Goal: Task Accomplishment & Management: Manage account settings

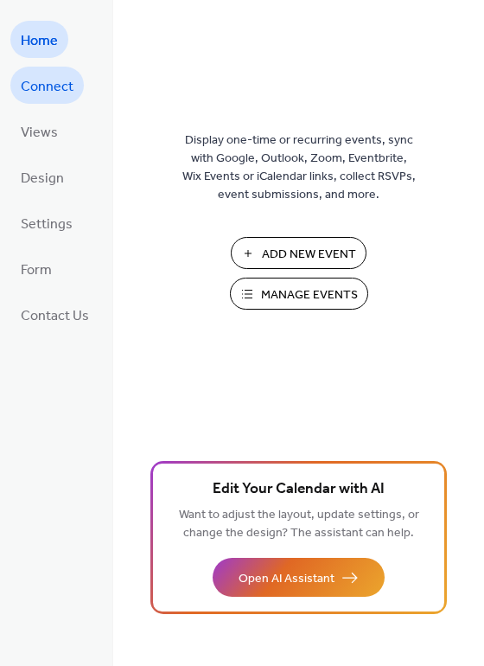
click at [55, 92] on span "Connect" at bounding box center [47, 86] width 53 height 27
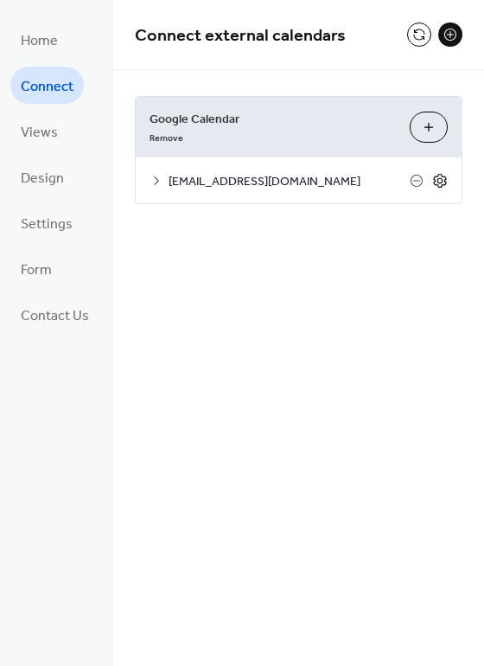
click at [446, 181] on icon at bounding box center [439, 181] width 13 height 14
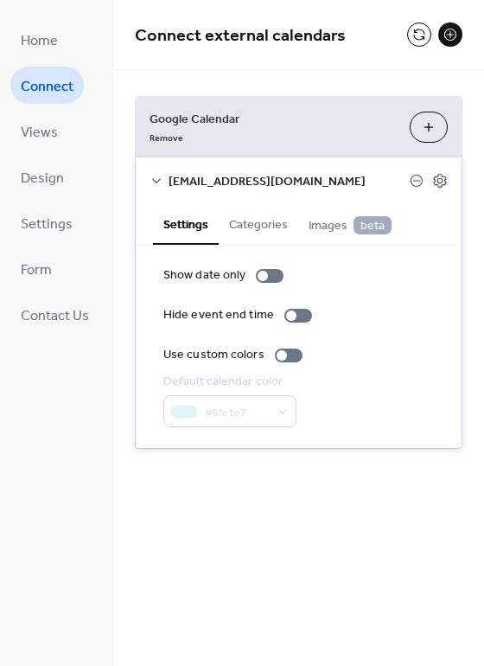
click at [258, 232] on button "Categories" at bounding box center [259, 223] width 80 height 40
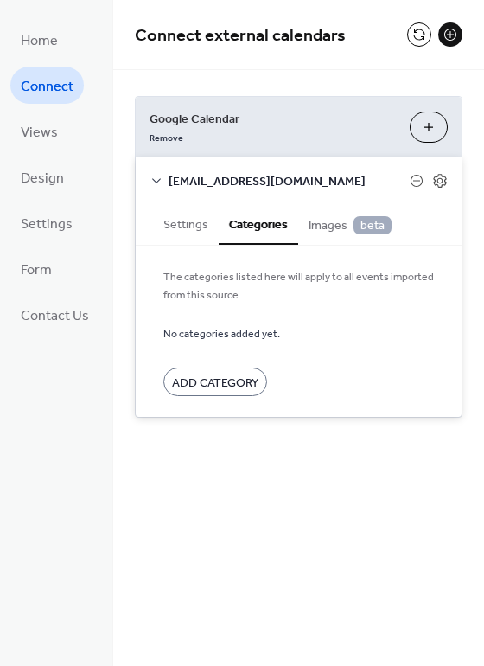
click at [331, 239] on button "Images beta" at bounding box center [350, 223] width 104 height 41
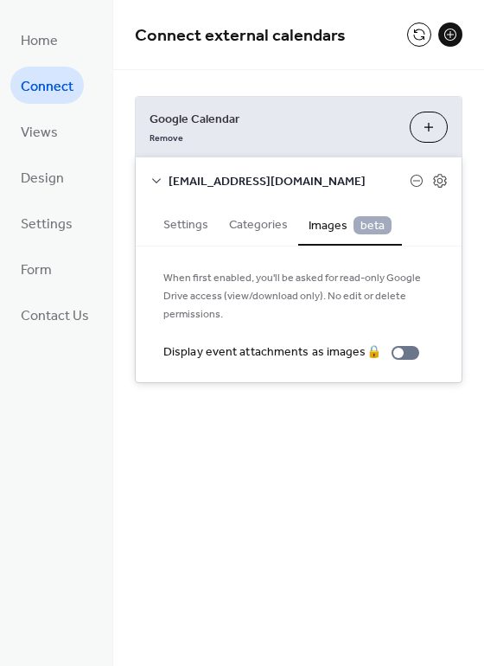
click at [187, 229] on button "Settings" at bounding box center [186, 223] width 66 height 40
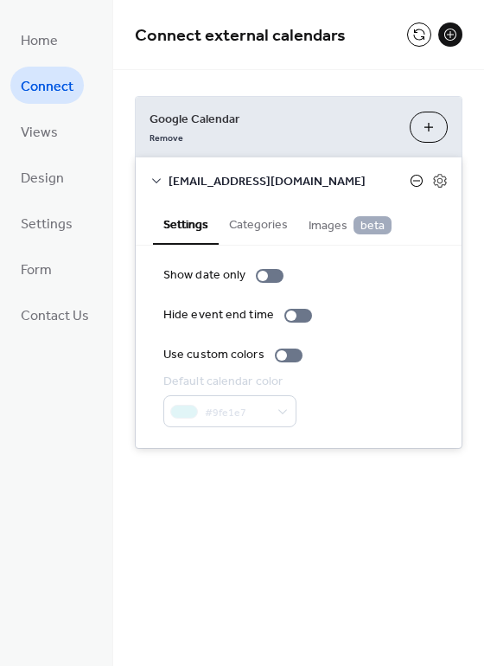
click at [416, 180] on icon at bounding box center [416, 180] width 7 height 1
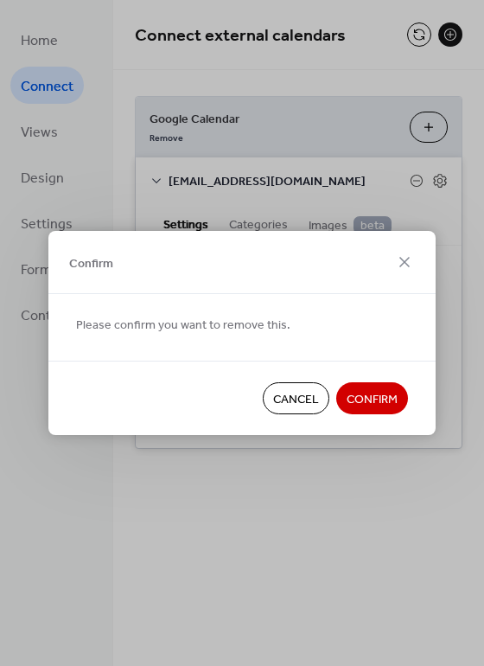
click at [300, 407] on span "Cancel" at bounding box center [296, 400] width 46 height 18
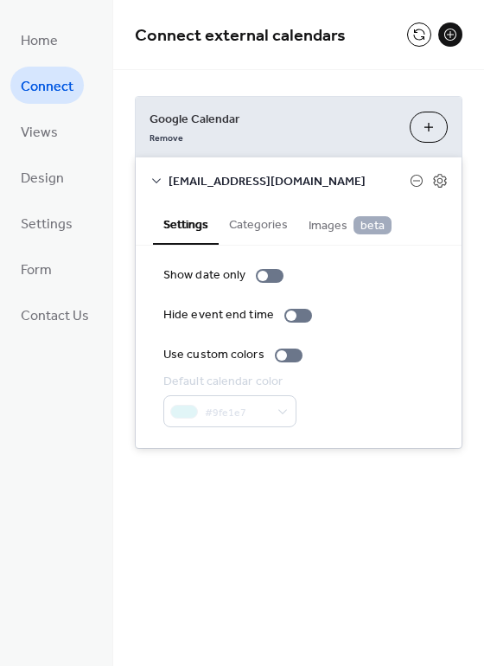
click at [169, 182] on span "atceducalendar@gmail.com" at bounding box center [289, 182] width 241 height 18
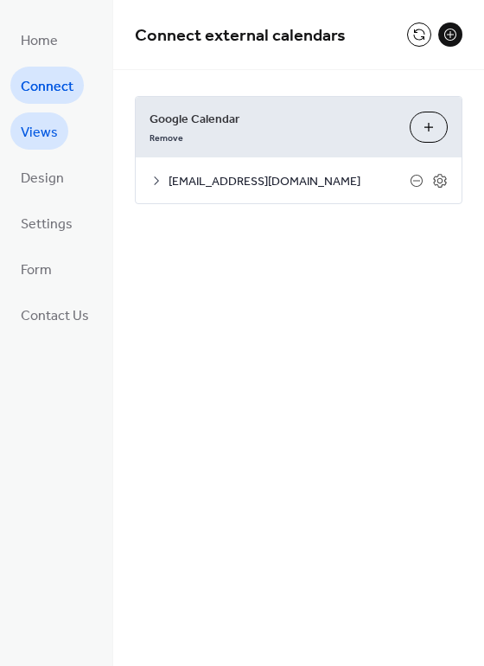
click at [42, 125] on span "Views" at bounding box center [39, 132] width 37 height 27
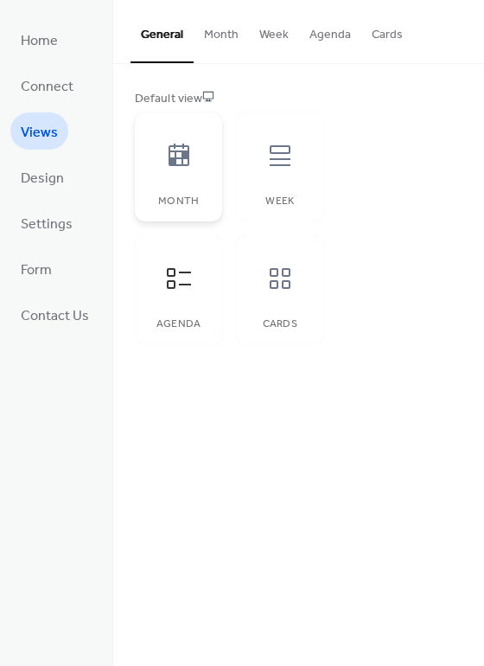
click at [184, 169] on div at bounding box center [179, 156] width 52 height 52
click at [38, 181] on span "Design" at bounding box center [42, 178] width 43 height 27
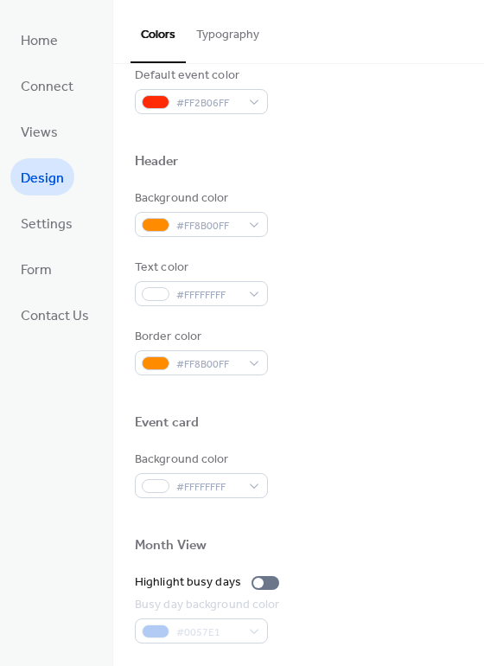
scroll to position [511, 0]
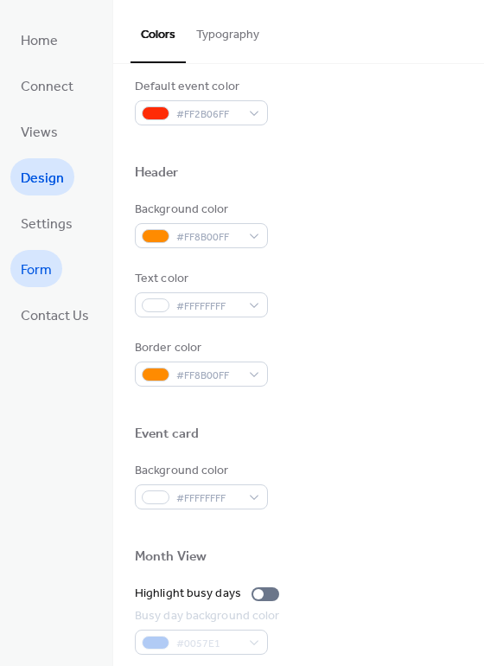
click at [38, 264] on span "Form" at bounding box center [36, 270] width 31 height 27
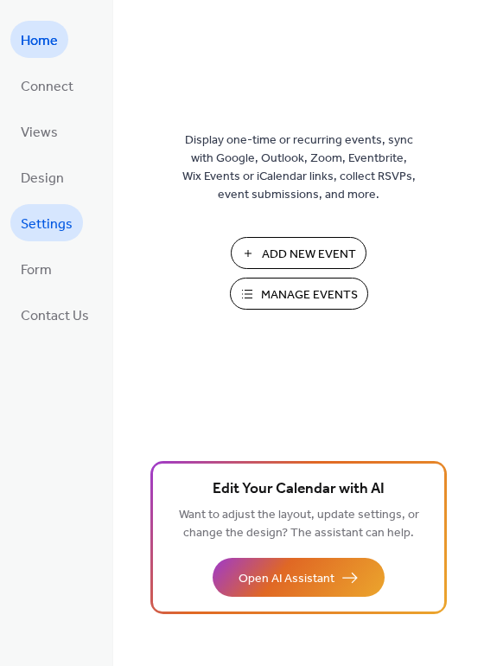
click at [36, 235] on link "Settings" at bounding box center [46, 222] width 73 height 37
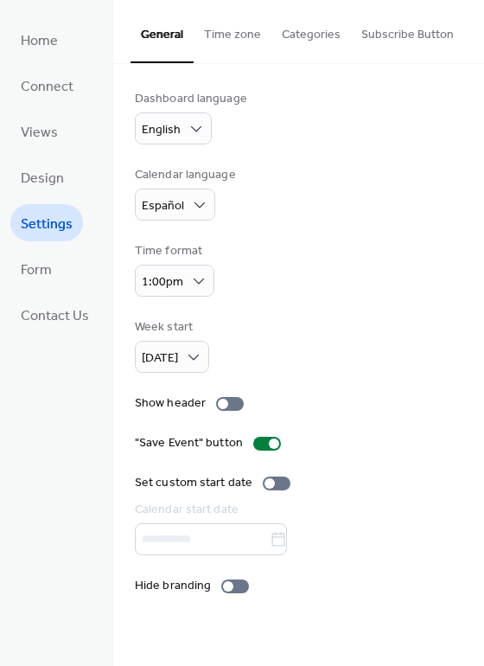
click at [229, 40] on button "Time zone" at bounding box center [233, 30] width 78 height 61
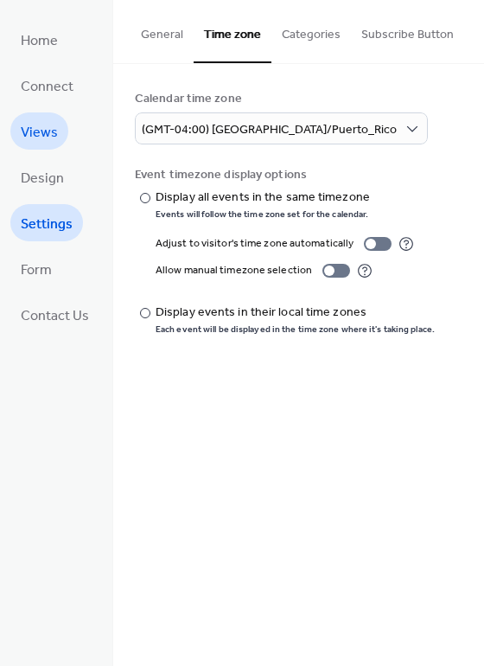
click at [54, 137] on span "Views" at bounding box center [39, 132] width 37 height 27
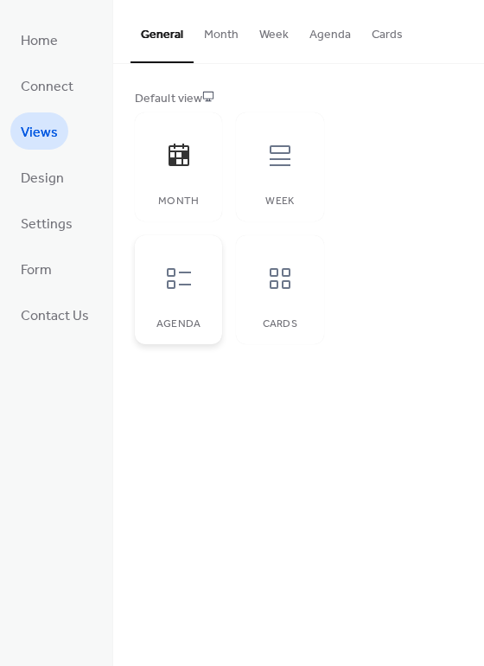
click at [182, 304] on div "Agenda" at bounding box center [178, 289] width 87 height 109
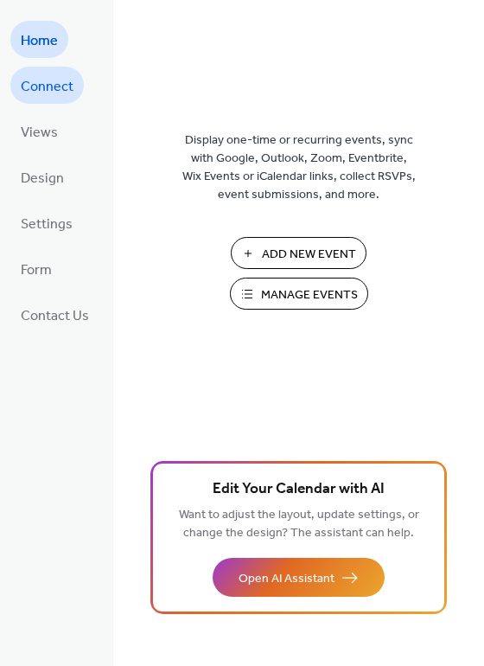
click at [57, 90] on span "Connect" at bounding box center [47, 86] width 53 height 27
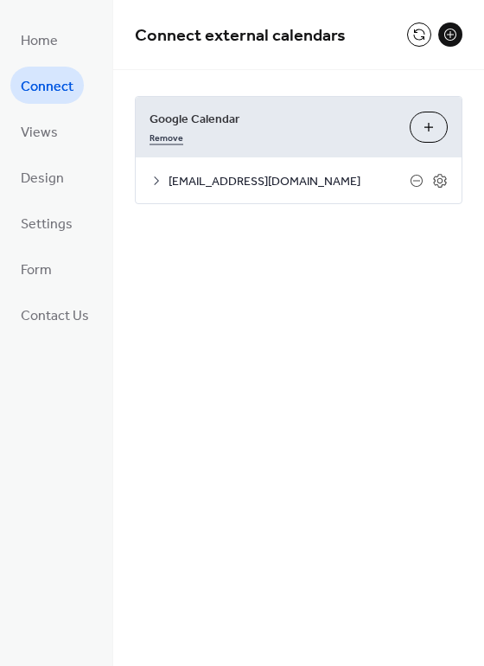
click at [169, 143] on link "Remove" at bounding box center [167, 136] width 34 height 18
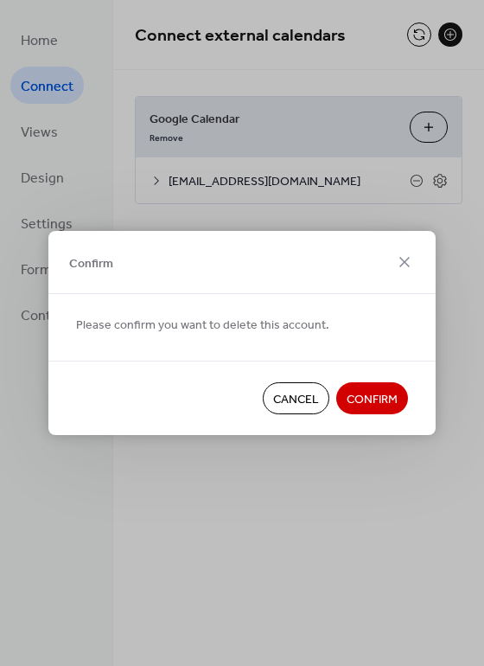
click at [367, 408] on span "Confirm" at bounding box center [372, 400] width 51 height 18
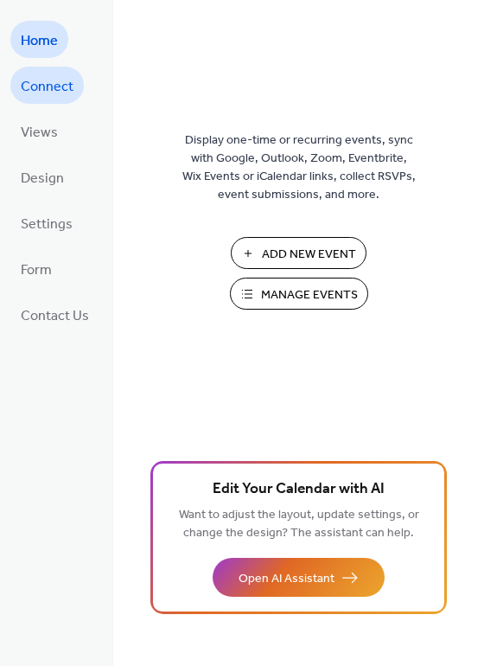
click at [44, 93] on span "Connect" at bounding box center [47, 86] width 53 height 27
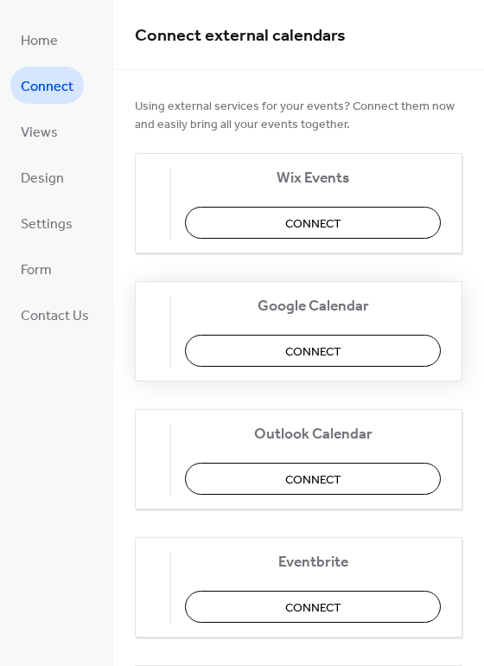
click at [329, 355] on span "Connect" at bounding box center [313, 352] width 56 height 18
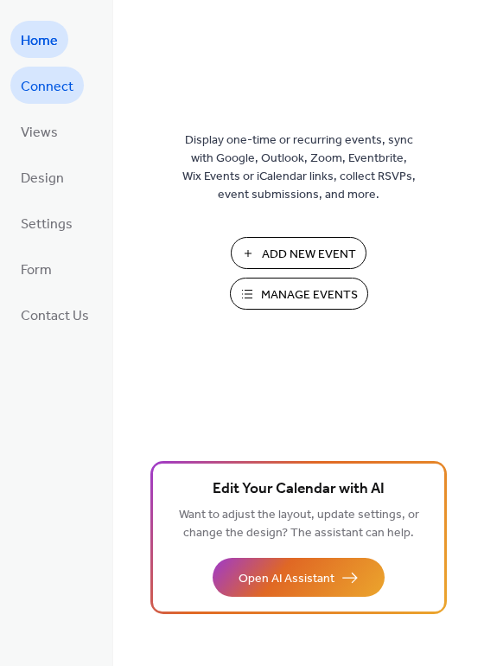
click at [54, 83] on span "Connect" at bounding box center [47, 86] width 53 height 27
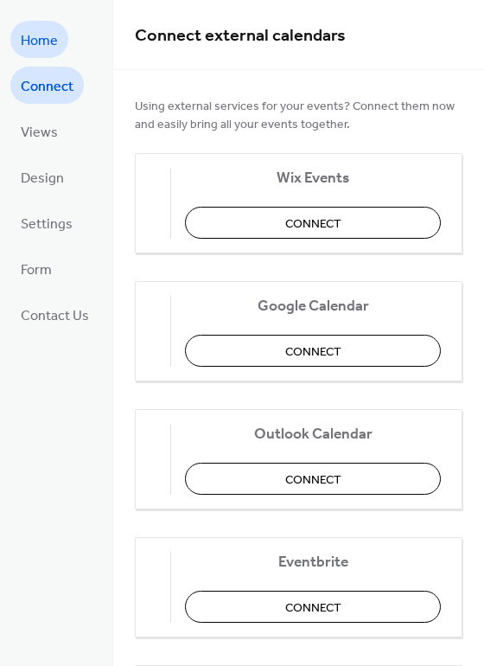
click at [48, 44] on span "Home" at bounding box center [39, 41] width 37 height 27
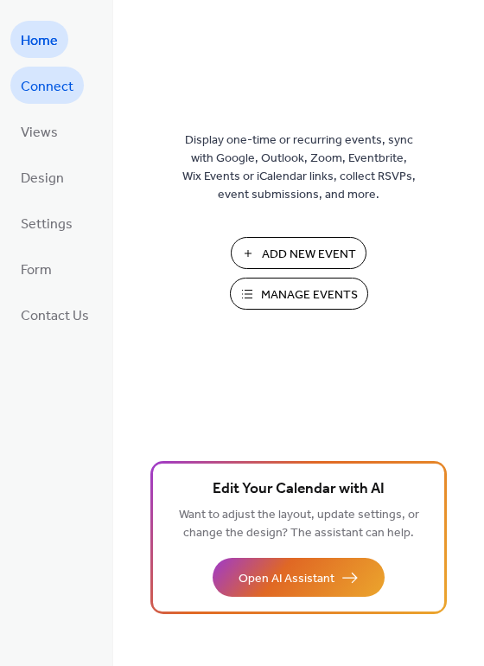
click at [45, 93] on span "Connect" at bounding box center [47, 86] width 53 height 27
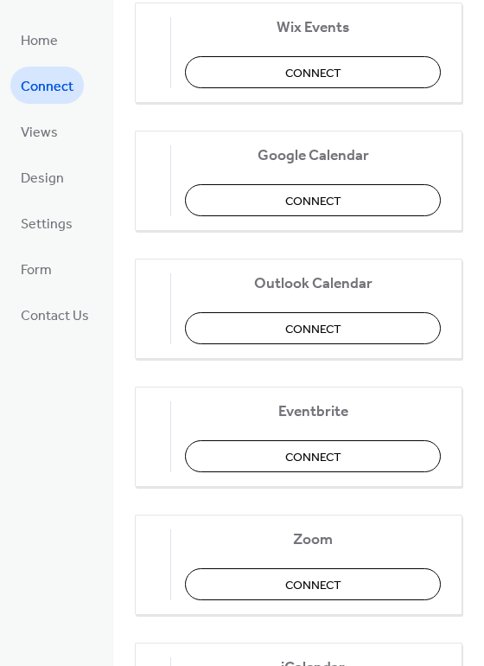
scroll to position [151, 0]
click at [341, 195] on span "Connect" at bounding box center [313, 201] width 56 height 18
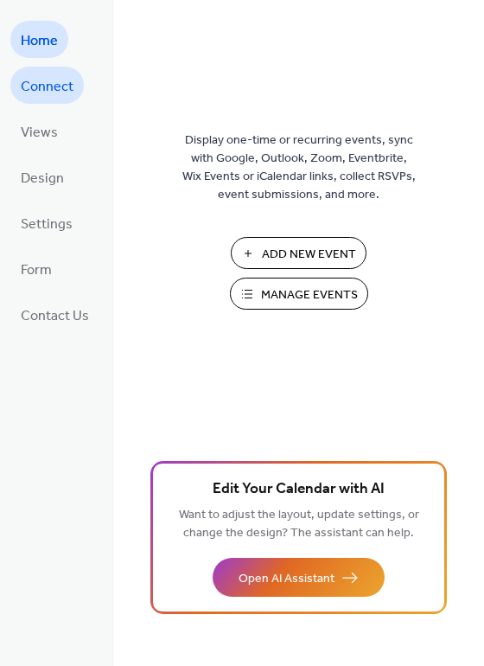
click at [59, 86] on span "Connect" at bounding box center [47, 86] width 53 height 27
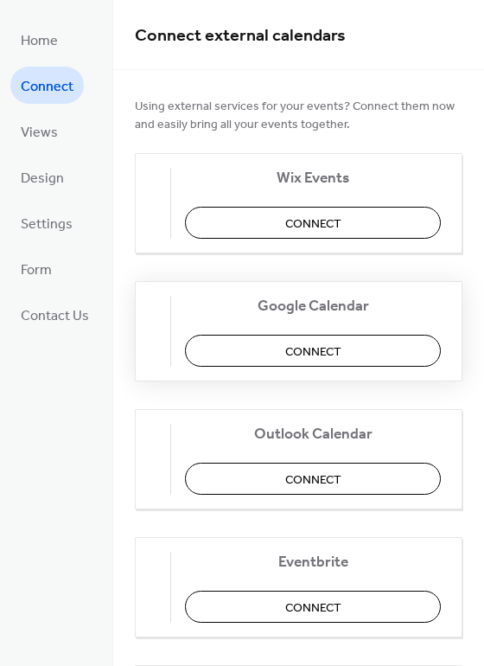
click at [340, 354] on span "Connect" at bounding box center [313, 352] width 56 height 18
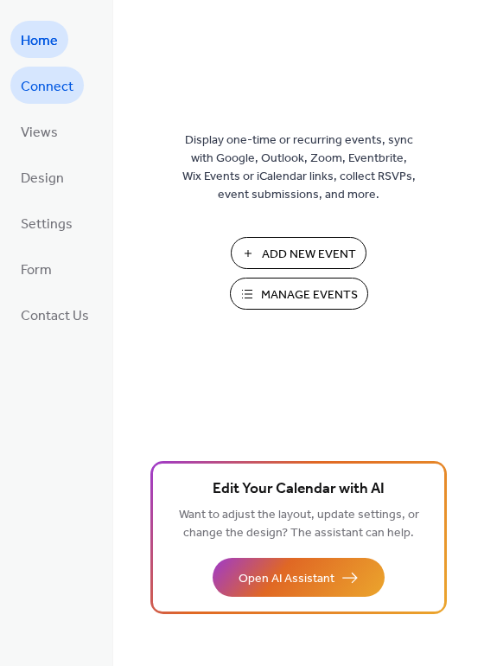
click at [33, 91] on span "Connect" at bounding box center [47, 86] width 53 height 27
click at [65, 85] on span "Connect" at bounding box center [47, 86] width 53 height 27
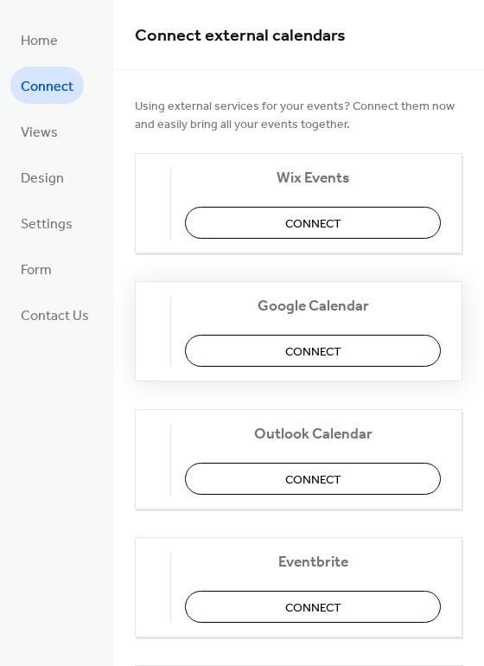
click at [290, 345] on button "Connect" at bounding box center [313, 351] width 256 height 32
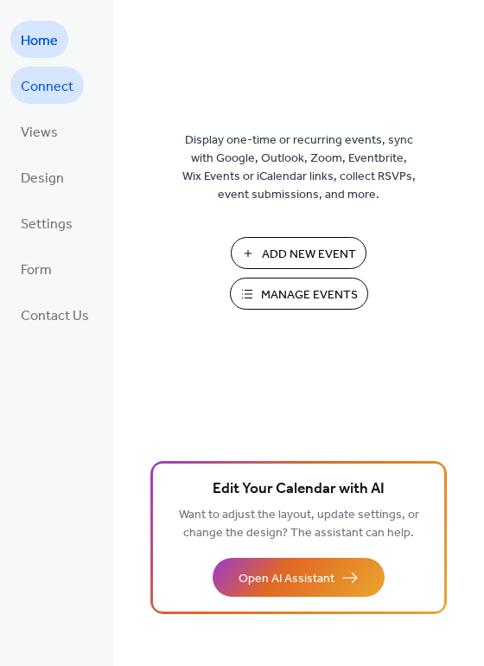
click at [45, 95] on span "Connect" at bounding box center [47, 86] width 53 height 27
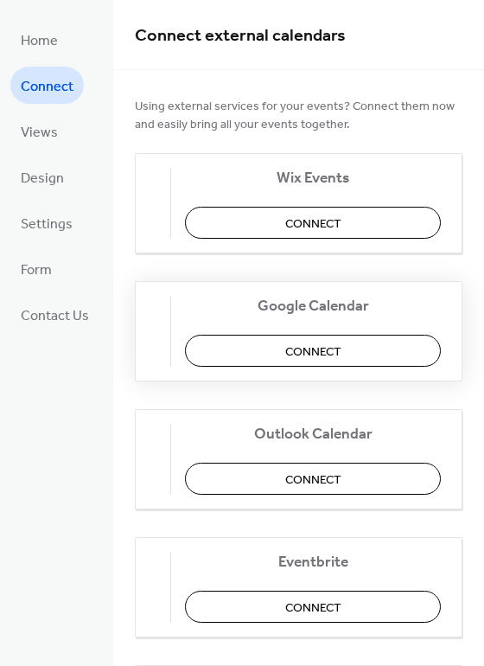
click at [325, 363] on button "Connect" at bounding box center [313, 351] width 256 height 32
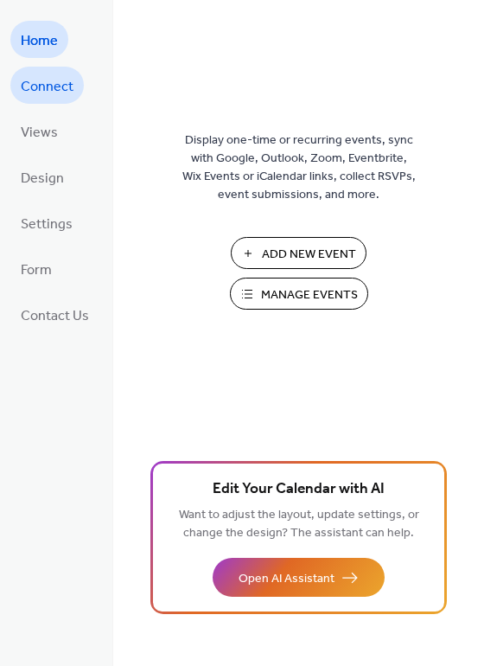
click at [60, 87] on span "Connect" at bounding box center [47, 86] width 53 height 27
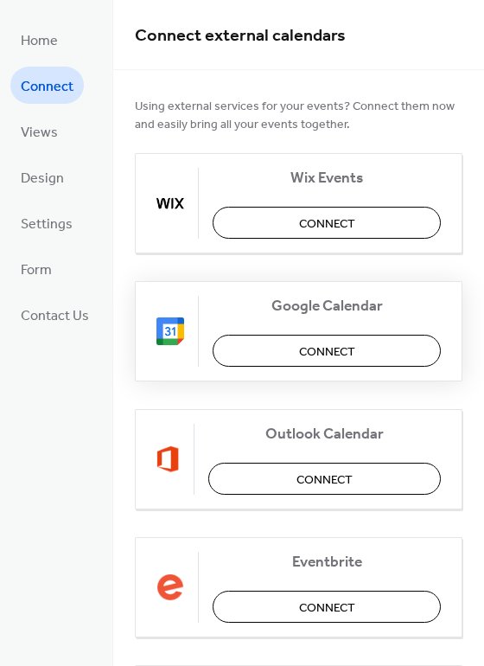
click at [362, 356] on button "Connect" at bounding box center [327, 351] width 228 height 32
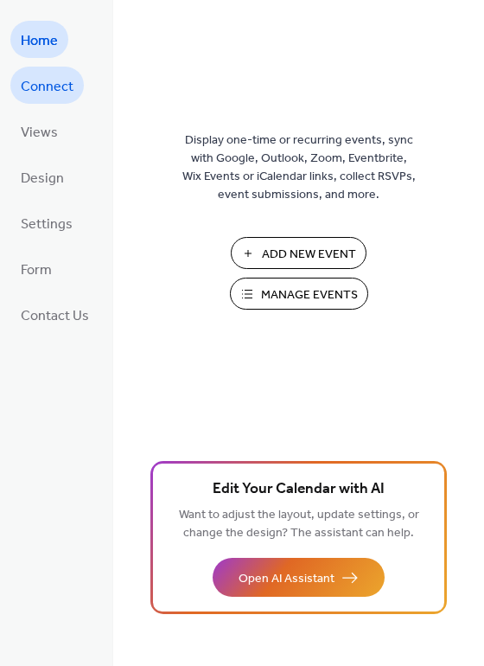
click at [49, 78] on span "Connect" at bounding box center [47, 86] width 53 height 27
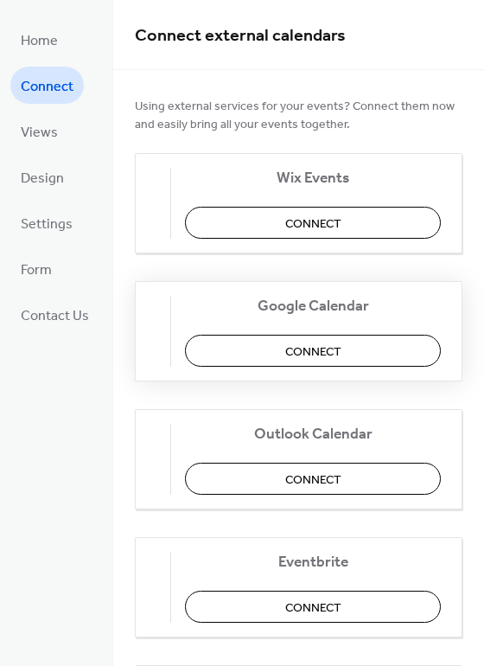
click at [268, 353] on button "Connect" at bounding box center [313, 351] width 256 height 32
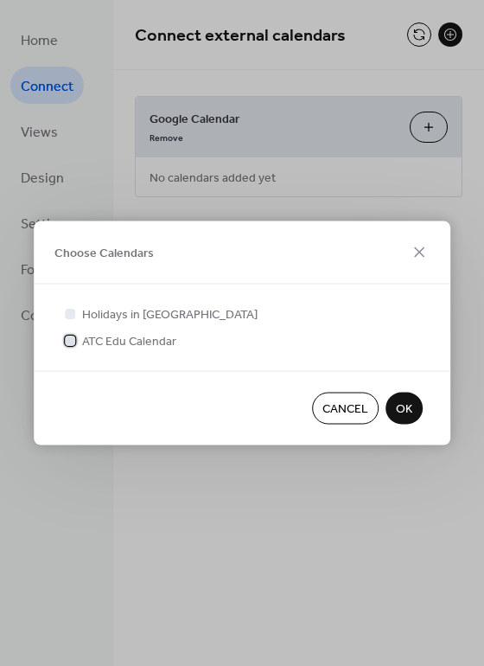
click at [73, 347] on div at bounding box center [69, 339] width 17 height 17
click at [407, 412] on span "OK" at bounding box center [404, 409] width 16 height 18
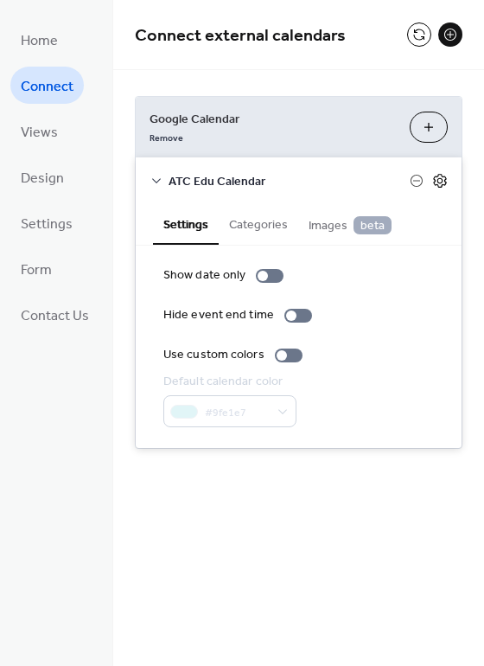
click at [437, 173] on icon at bounding box center [440, 181] width 16 height 16
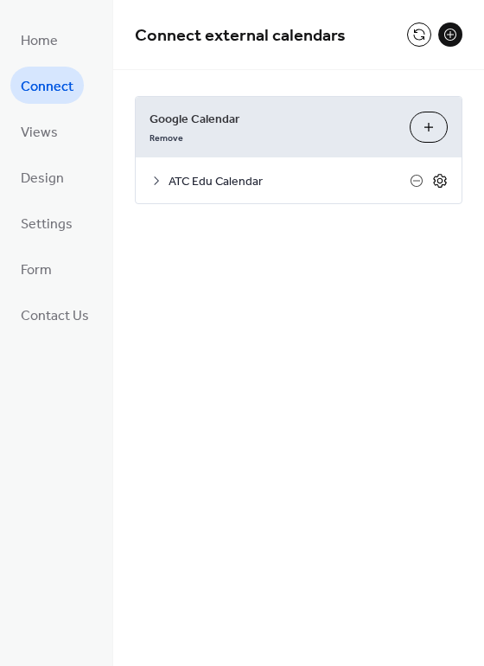
click at [439, 180] on icon at bounding box center [440, 181] width 16 height 16
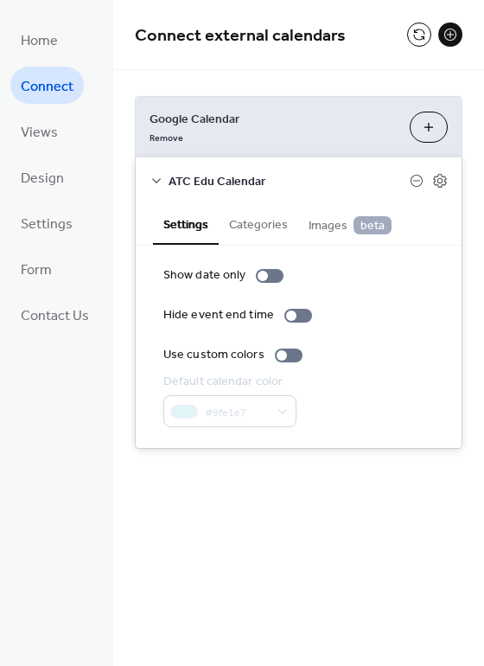
click at [287, 355] on div at bounding box center [289, 355] width 28 height 14
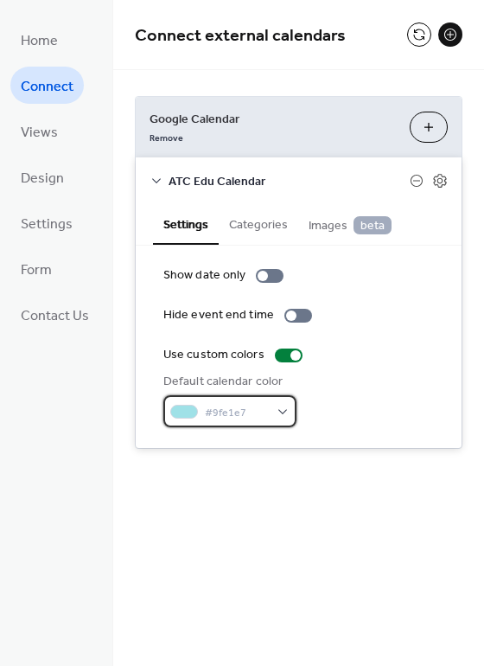
click at [284, 417] on div "#9fe1e7" at bounding box center [229, 411] width 133 height 32
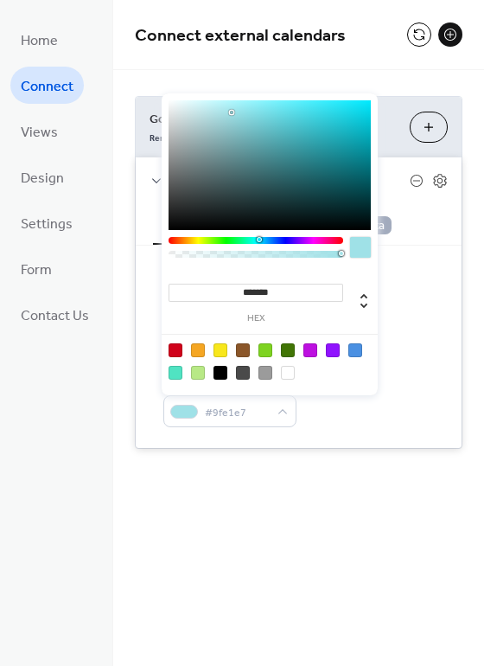
click at [204, 354] on div at bounding box center [198, 350] width 14 height 14
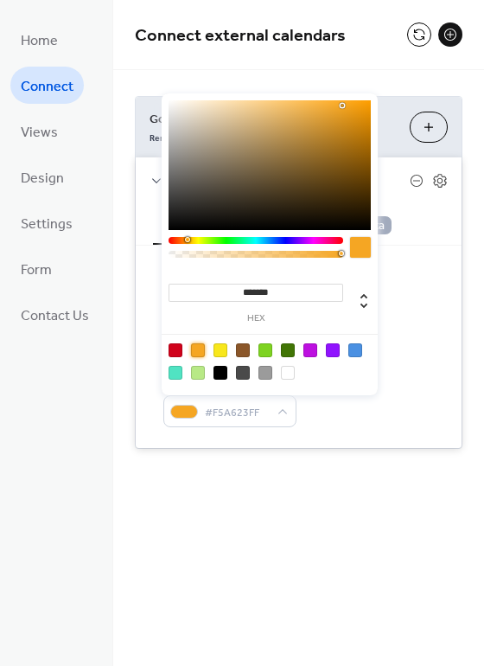
type input "*******"
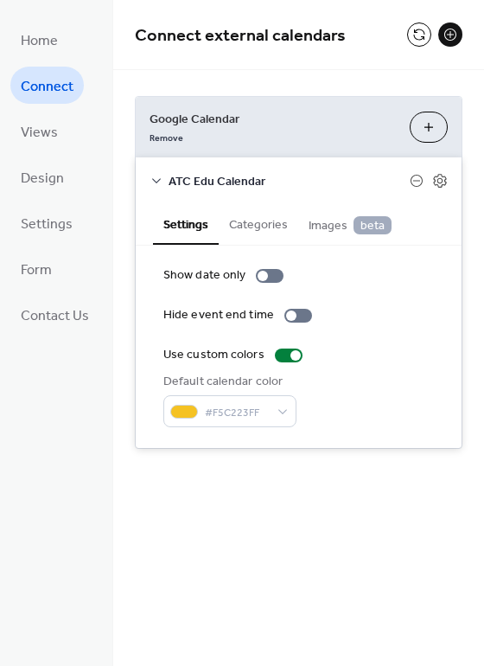
click at [156, 180] on icon at bounding box center [157, 181] width 14 height 14
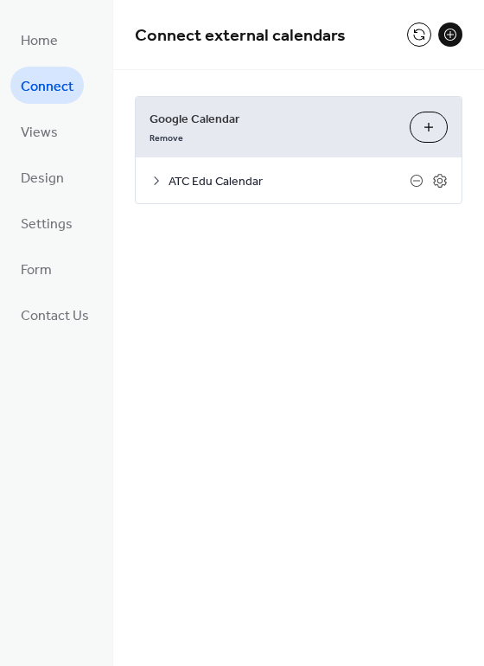
click at [418, 38] on button at bounding box center [419, 34] width 24 height 24
click at [411, 38] on button at bounding box center [419, 34] width 24 height 24
click at [419, 46] on button at bounding box center [419, 34] width 24 height 24
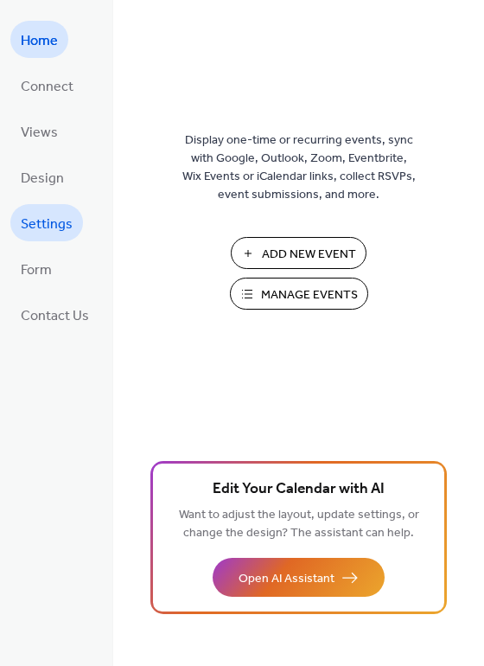
click at [48, 224] on span "Settings" at bounding box center [47, 224] width 52 height 27
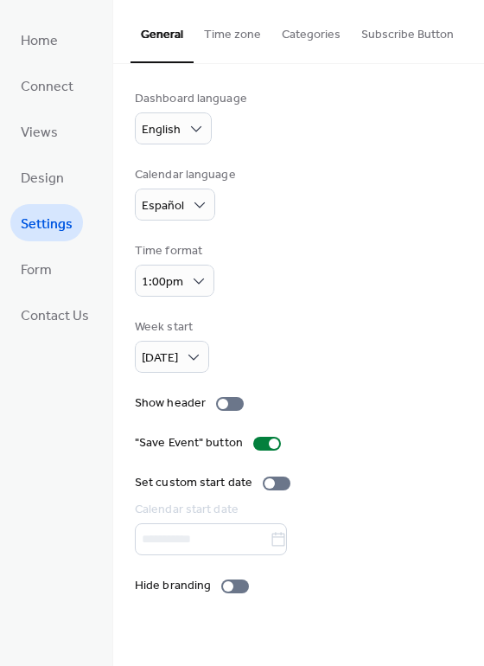
click at [234, 35] on button "Time zone" at bounding box center [233, 30] width 78 height 61
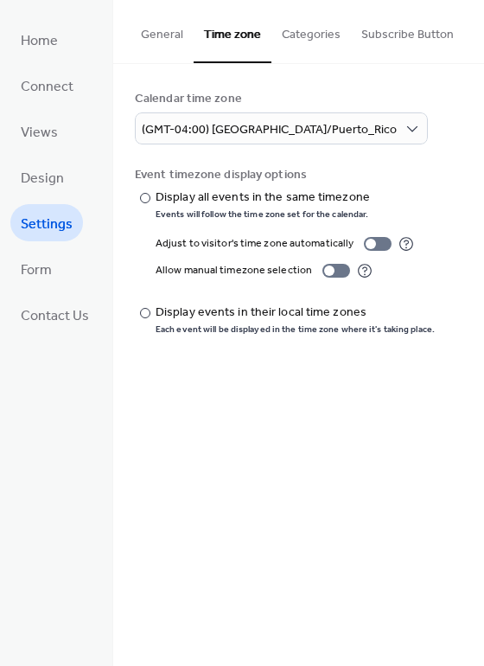
click at [308, 44] on button "Categories" at bounding box center [311, 30] width 80 height 61
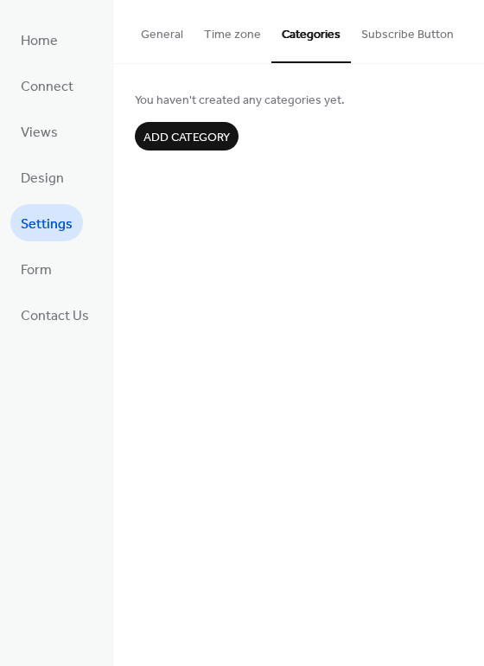
click at [398, 41] on button "Subscribe Button" at bounding box center [407, 30] width 113 height 61
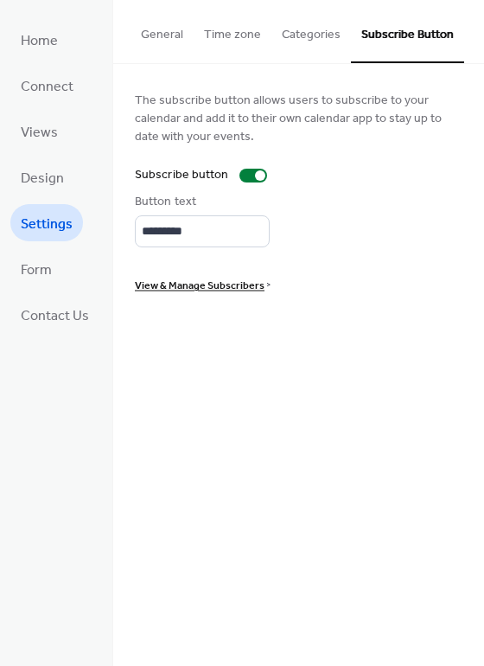
click at [166, 43] on button "General" at bounding box center [162, 30] width 63 height 61
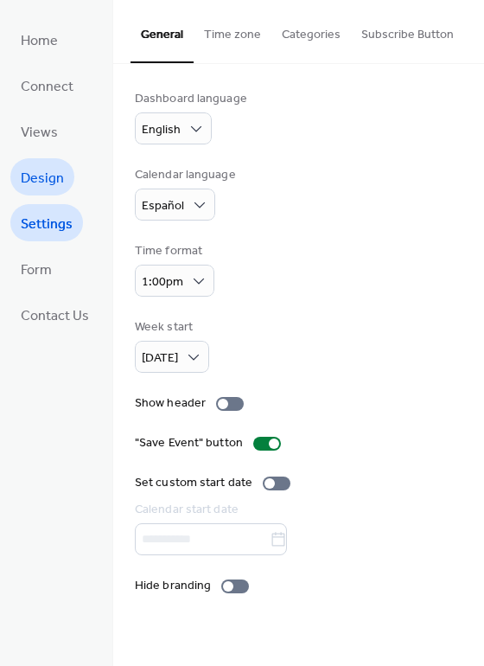
click at [46, 180] on span "Design" at bounding box center [42, 178] width 43 height 27
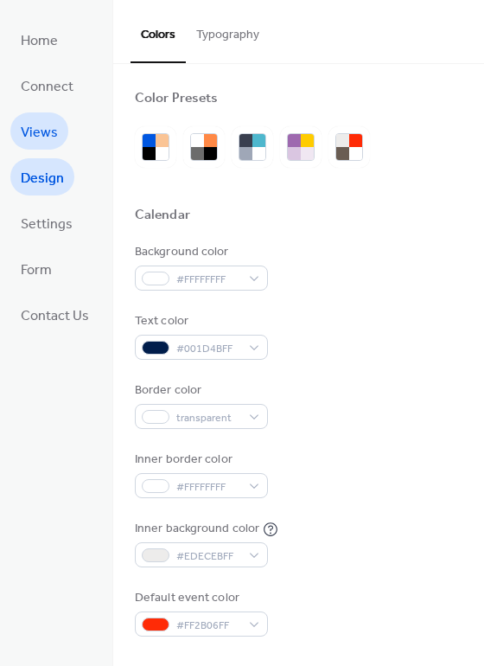
click at [53, 134] on span "Views" at bounding box center [39, 132] width 37 height 27
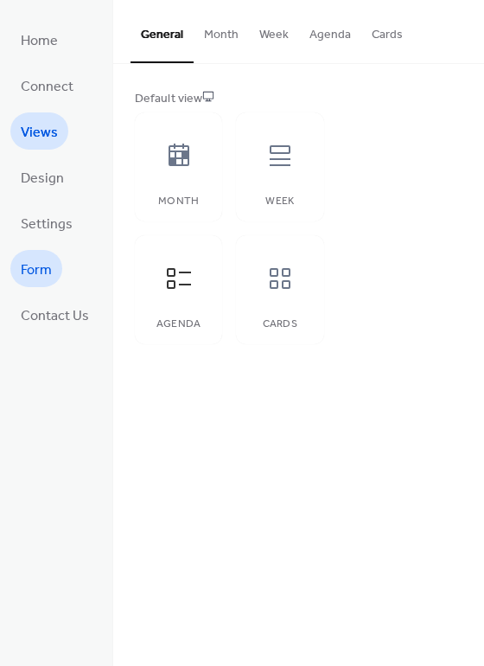
click at [52, 280] on link "Form" at bounding box center [36, 268] width 52 height 37
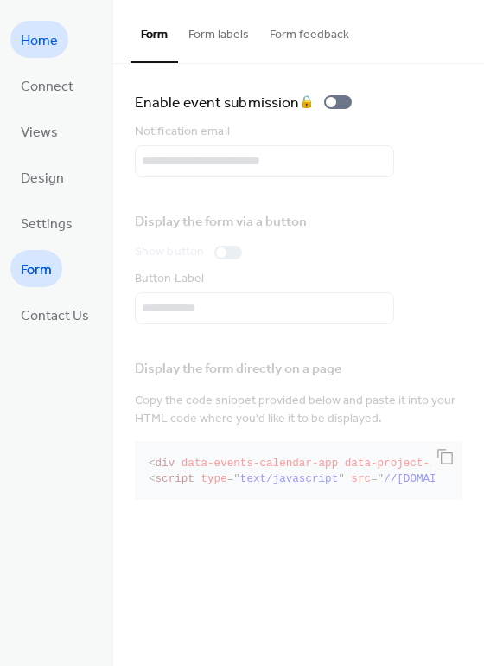
click at [48, 40] on span "Home" at bounding box center [39, 41] width 37 height 27
